Goal: Find specific page/section: Find specific page/section

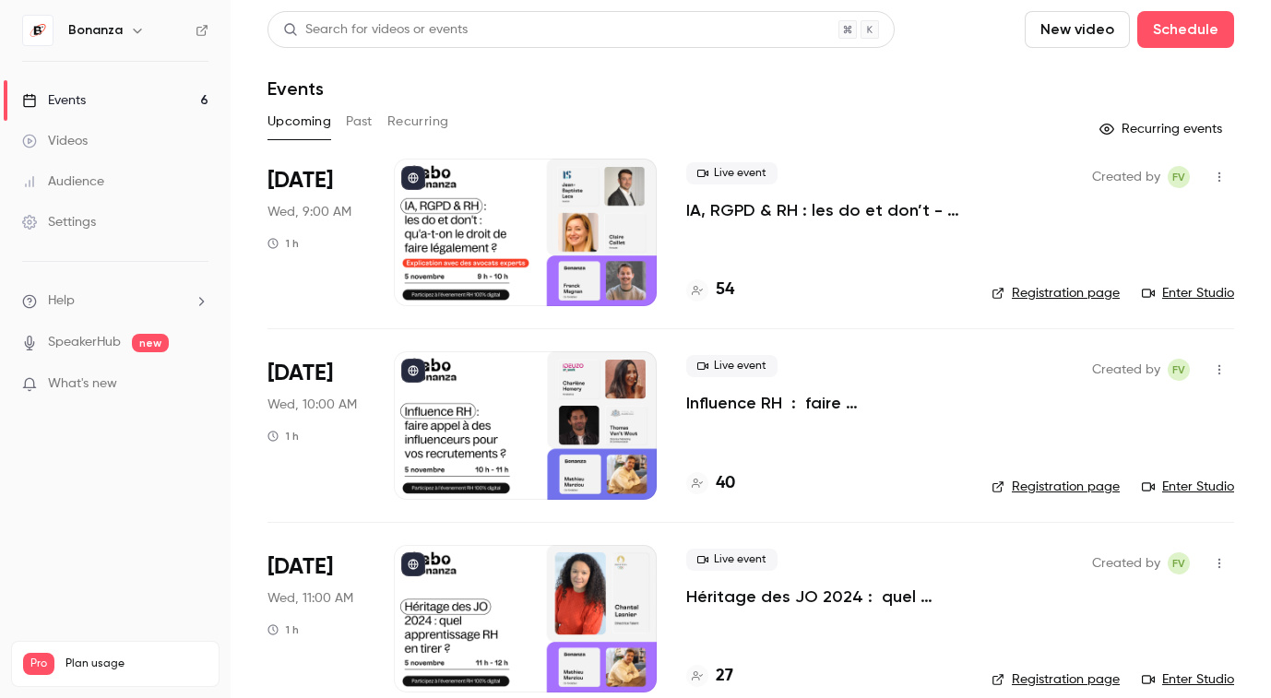
click at [104, 182] on link "Audience" at bounding box center [115, 181] width 231 height 41
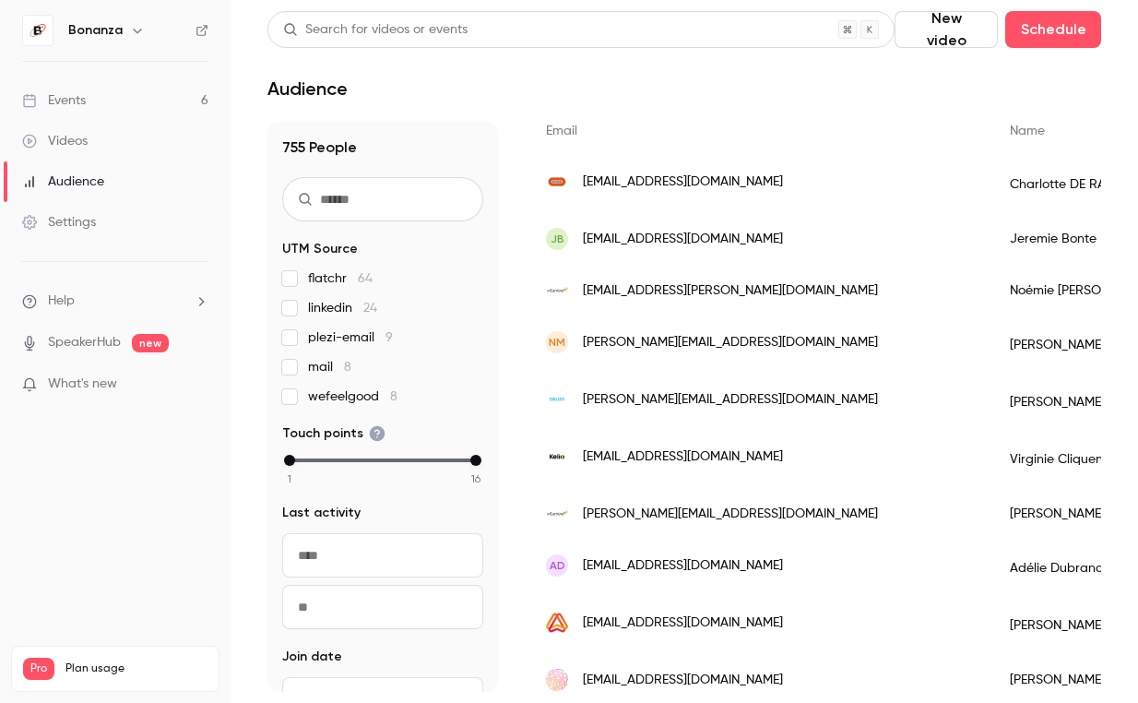
scroll to position [317, 0]
